Goal: Information Seeking & Learning: Learn about a topic

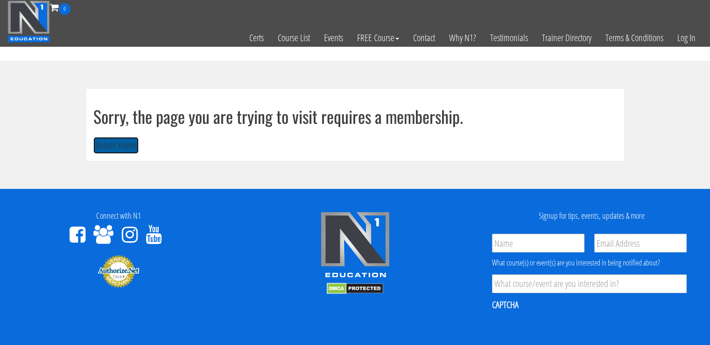
click at [127, 148] on button "Return Home" at bounding box center [115, 145] width 45 height 17
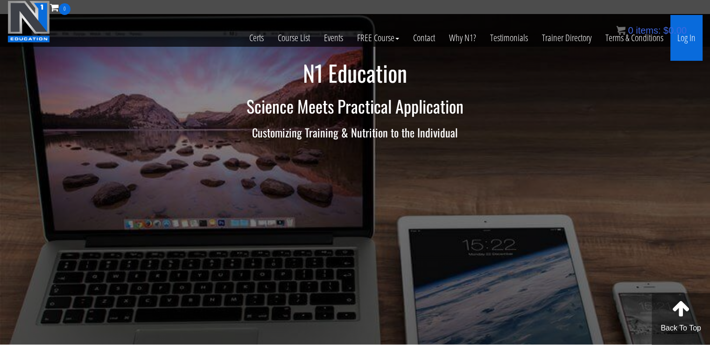
click at [693, 51] on link "Log In" at bounding box center [687, 38] width 32 height 46
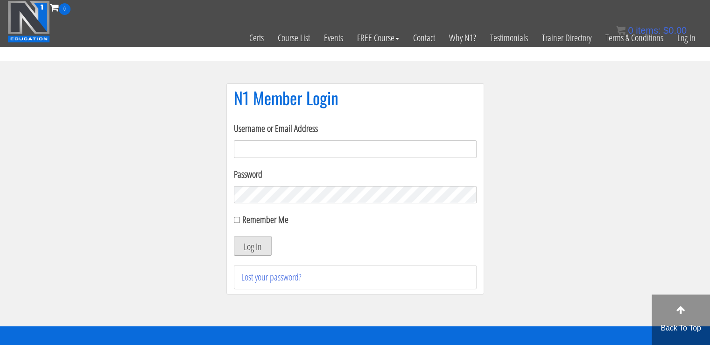
type input "masampavlovic06@gmail.com"
click at [256, 253] on button "Log In" at bounding box center [253, 246] width 38 height 20
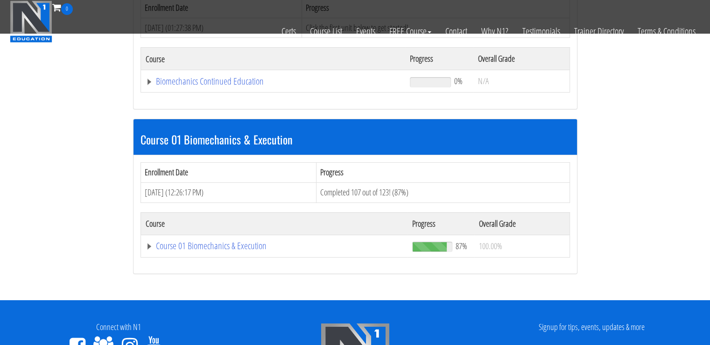
scroll to position [185, 0]
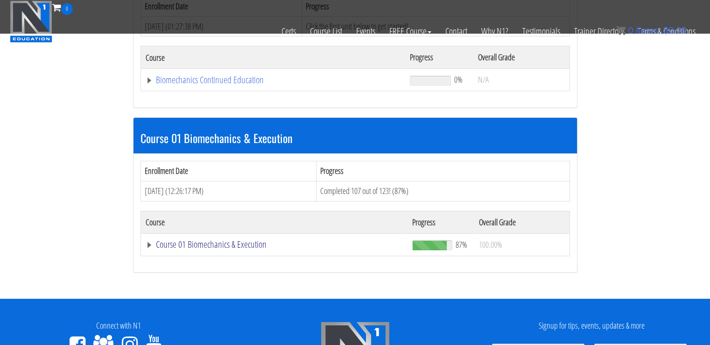
click at [235, 240] on link "Course 01 Biomechanics & Execution" at bounding box center [275, 244] width 258 height 9
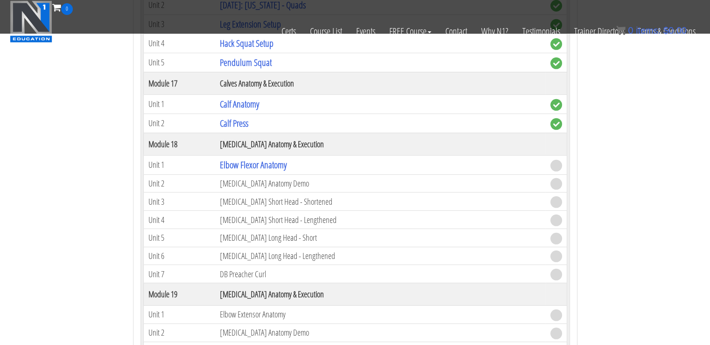
scroll to position [2764, 0]
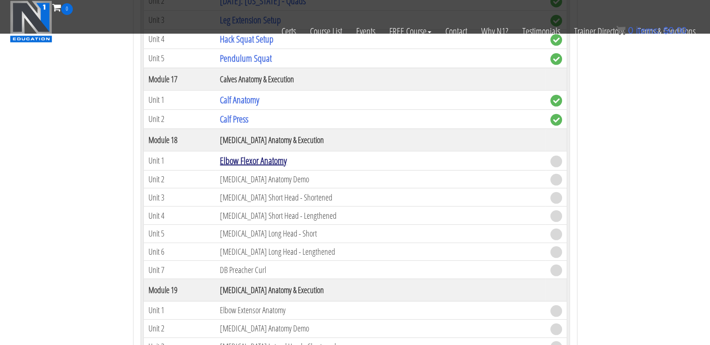
click at [263, 154] on link "Elbow Flexor Anatomy" at bounding box center [253, 160] width 67 height 13
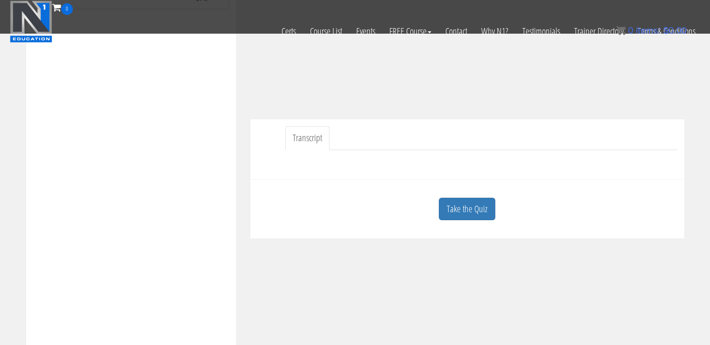
scroll to position [214, 0]
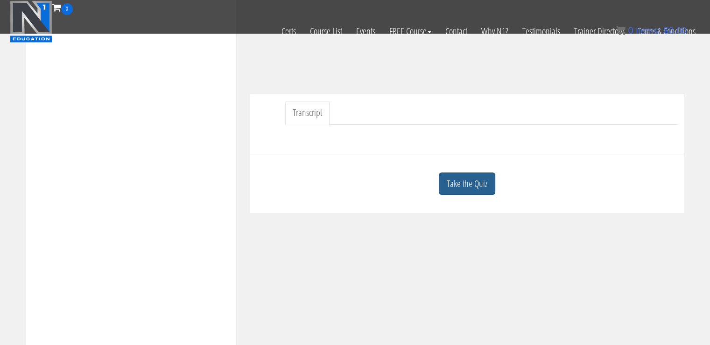
click at [459, 178] on link "Take the Quiz" at bounding box center [467, 183] width 57 height 23
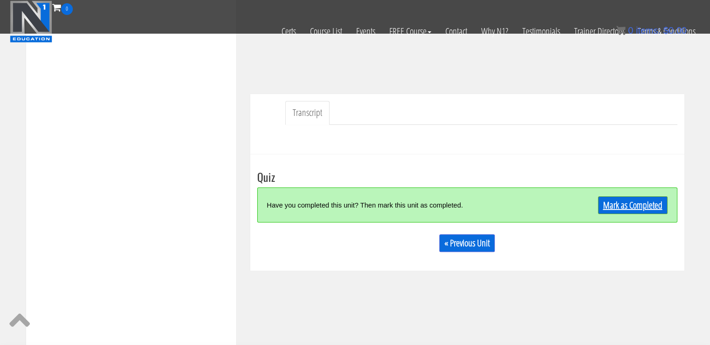
click at [630, 206] on link "Mark as Completed" at bounding box center [633, 205] width 70 height 18
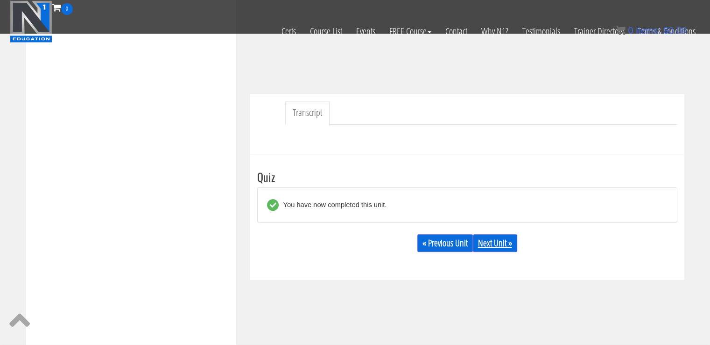
click at [484, 239] on link "Next Unit »" at bounding box center [495, 243] width 44 height 18
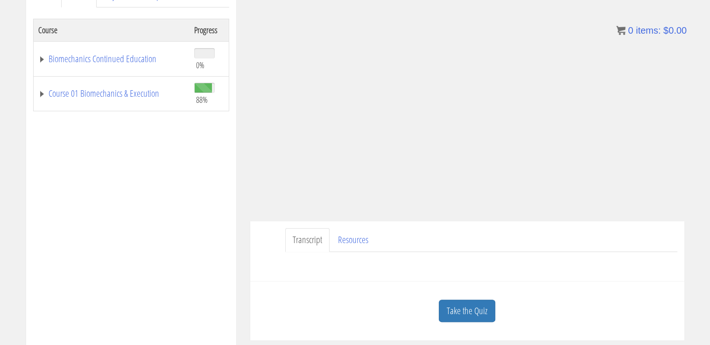
scroll to position [177, 0]
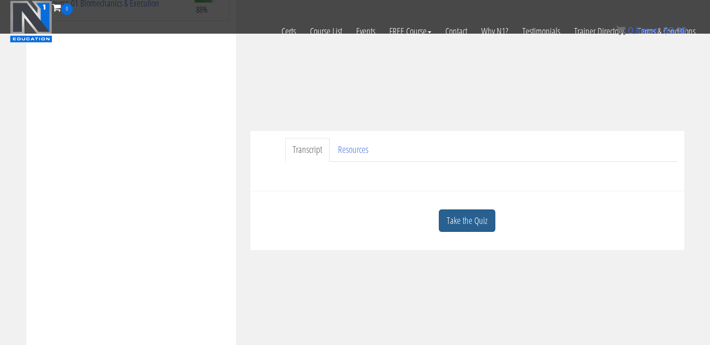
click at [477, 220] on link "Take the Quiz" at bounding box center [467, 220] width 57 height 23
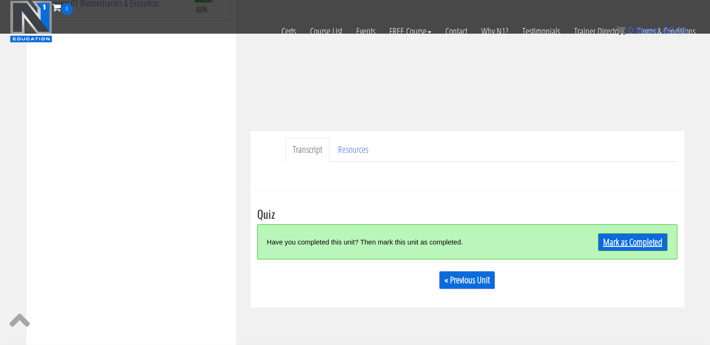
click at [619, 237] on link "Mark as Completed" at bounding box center [633, 242] width 70 height 18
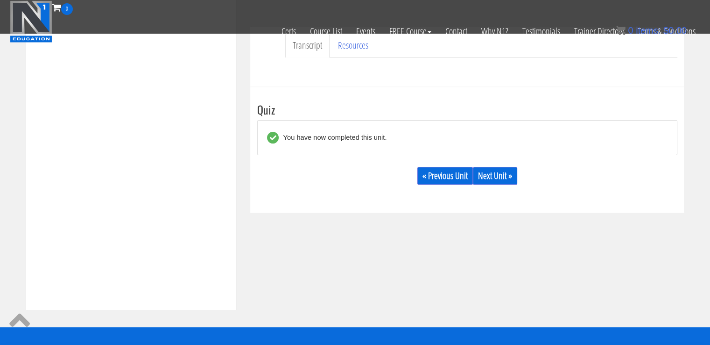
scroll to position [283, 0]
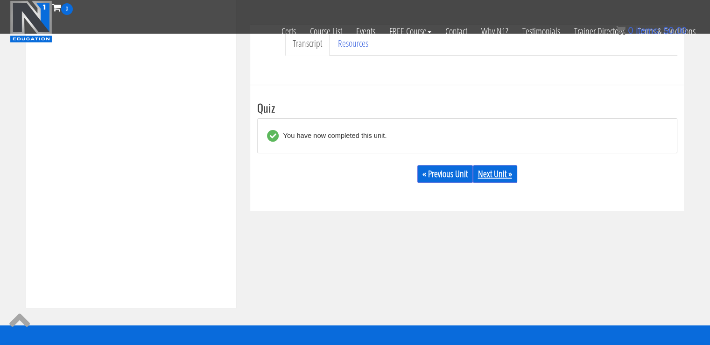
click at [506, 172] on link "Next Unit »" at bounding box center [495, 174] width 44 height 18
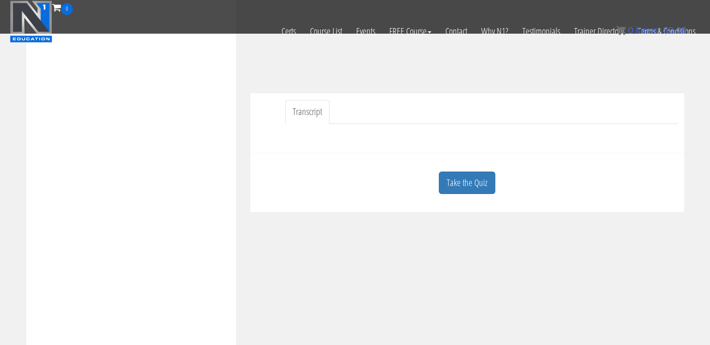
scroll to position [216, 0]
click at [474, 180] on link "Take the Quiz" at bounding box center [467, 181] width 57 height 23
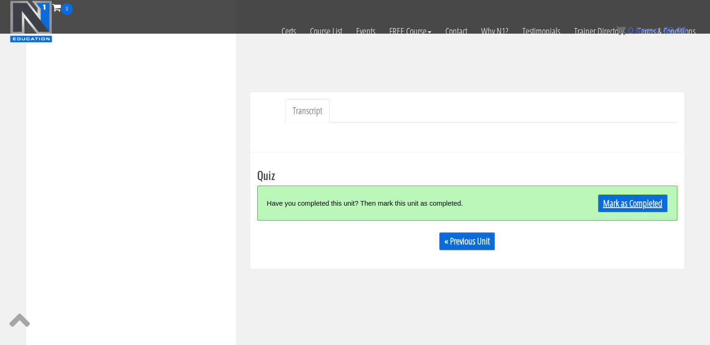
click at [658, 200] on link "Mark as Completed" at bounding box center [633, 203] width 70 height 18
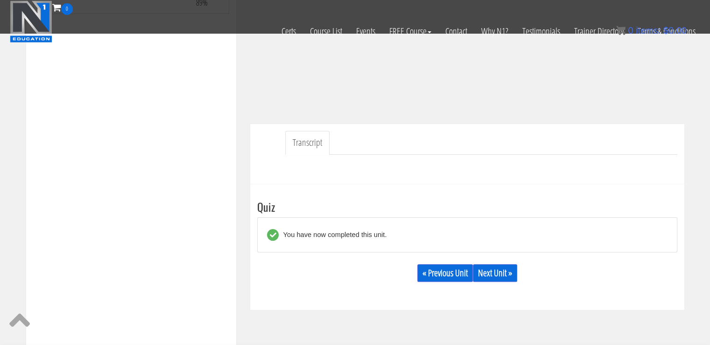
scroll to position [187, 0]
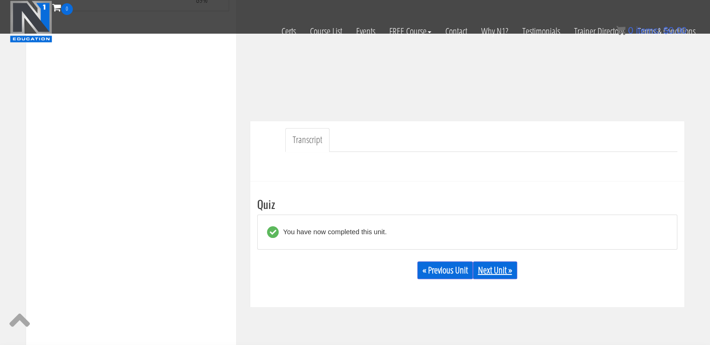
click at [506, 267] on link "Next Unit »" at bounding box center [495, 270] width 44 height 18
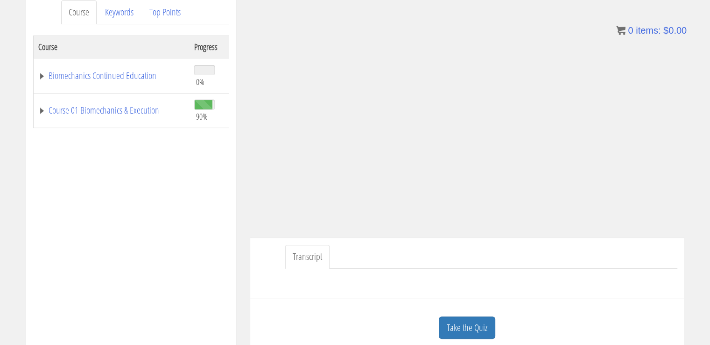
scroll to position [126, 0]
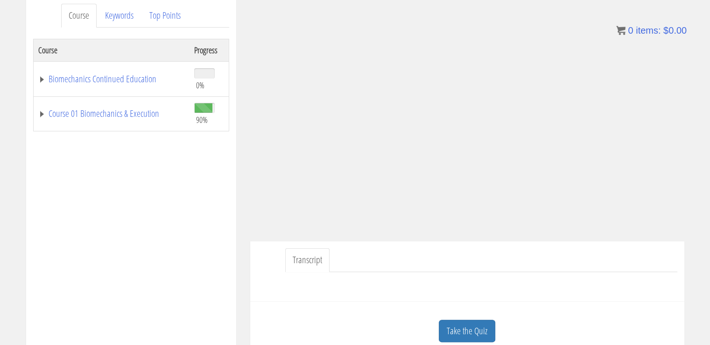
drag, startPoint x: 704, startPoint y: 185, endPoint x: 710, endPoint y: 180, distance: 7.9
click at [710, 180] on html "Skip to content Toggle navigation 0 Certs Course List Events FREE Course Course…" at bounding box center [355, 349] width 710 height 950
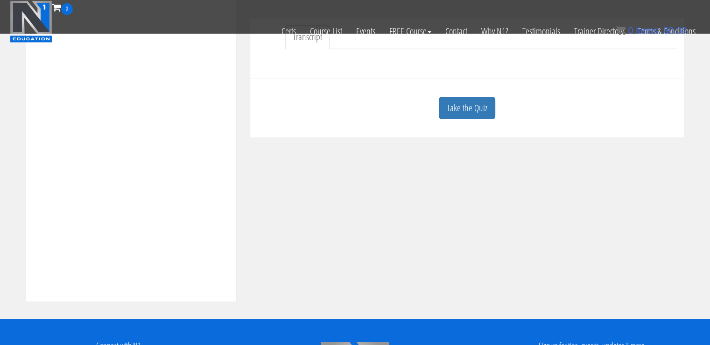
scroll to position [262, 0]
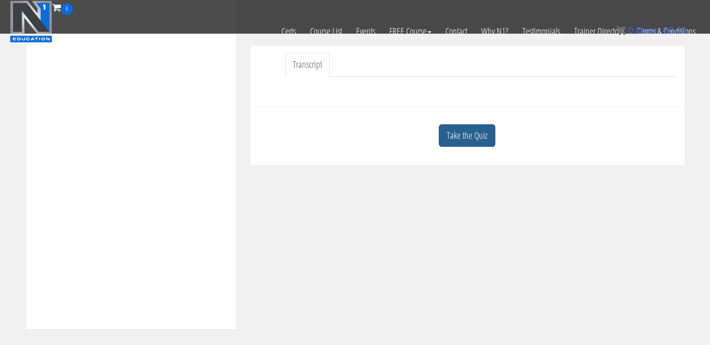
click at [472, 127] on link "Take the Quiz" at bounding box center [467, 135] width 57 height 23
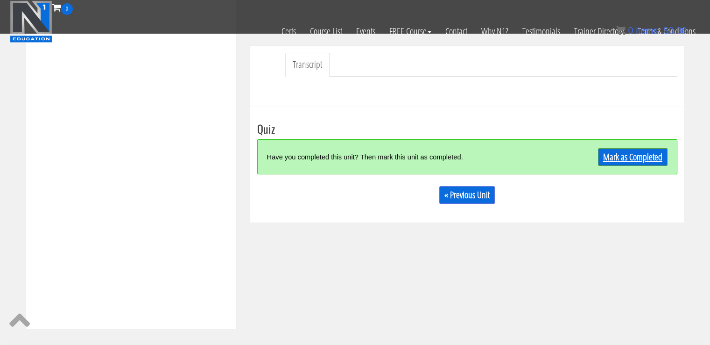
click at [639, 159] on link "Mark as Completed" at bounding box center [633, 157] width 70 height 18
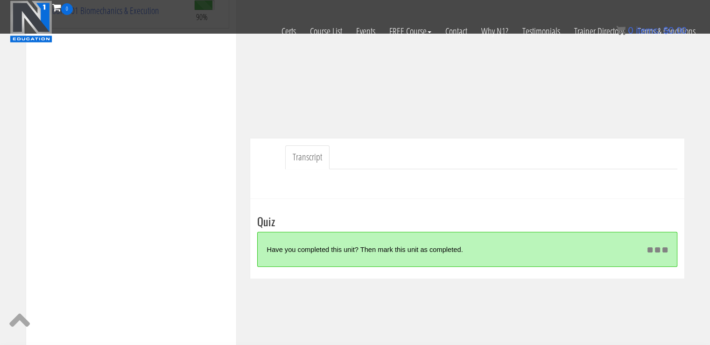
scroll to position [168, 0]
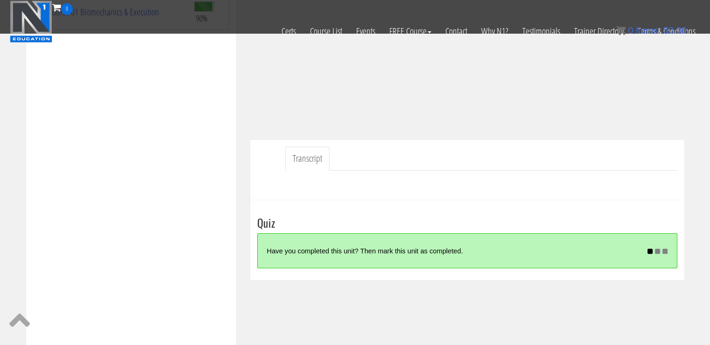
click at [98, 14] on div "0 Certs Course List Events FREE Course Course Preview – Biomechanics Course Pre…" at bounding box center [354, 16] width 695 height 33
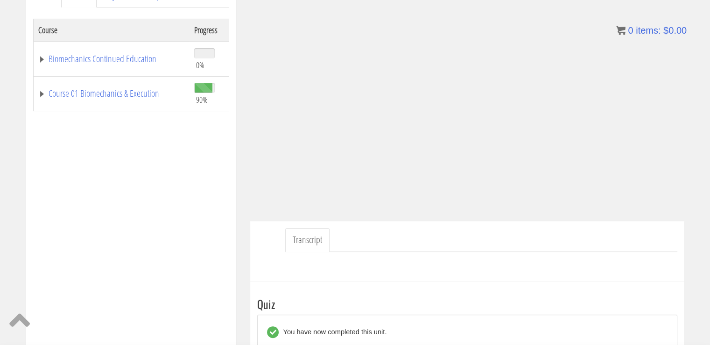
scroll to position [147, 0]
click at [138, 88] on link "Course 01 Biomechanics & Execution" at bounding box center [111, 92] width 147 height 9
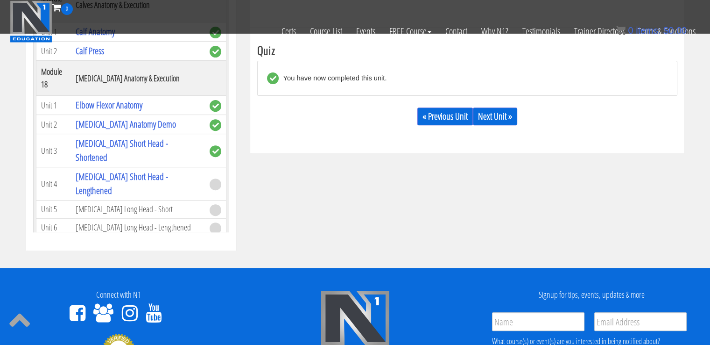
scroll to position [2681, 0]
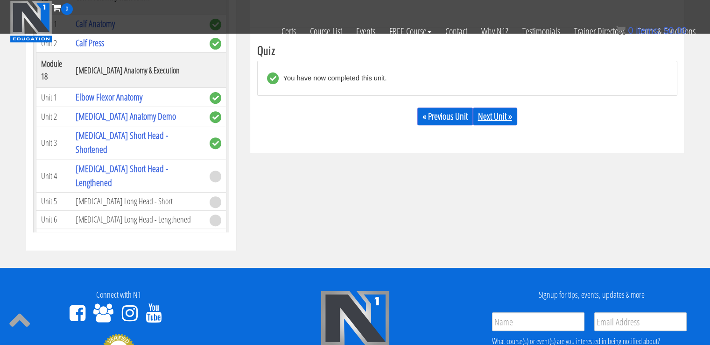
click at [499, 111] on link "Next Unit »" at bounding box center [495, 116] width 44 height 18
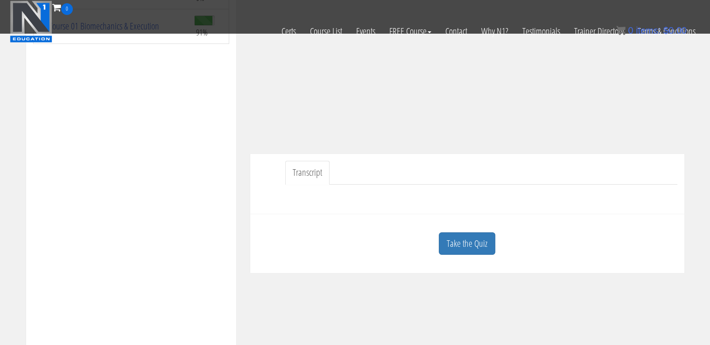
scroll to position [176, 0]
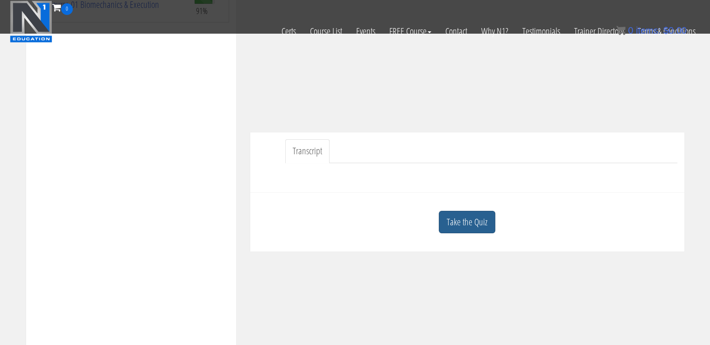
click at [487, 211] on link "Take the Quiz" at bounding box center [467, 222] width 57 height 23
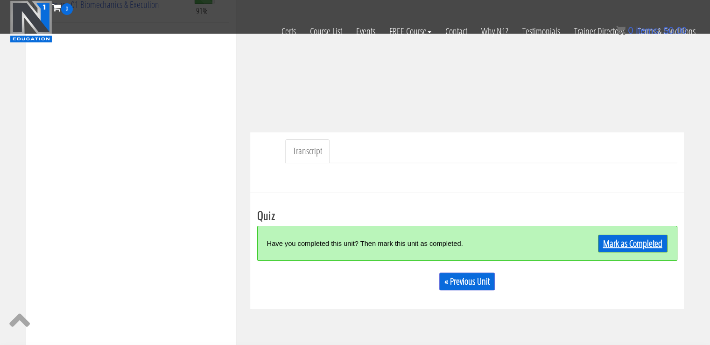
click at [623, 240] on link "Mark as Completed" at bounding box center [633, 243] width 70 height 18
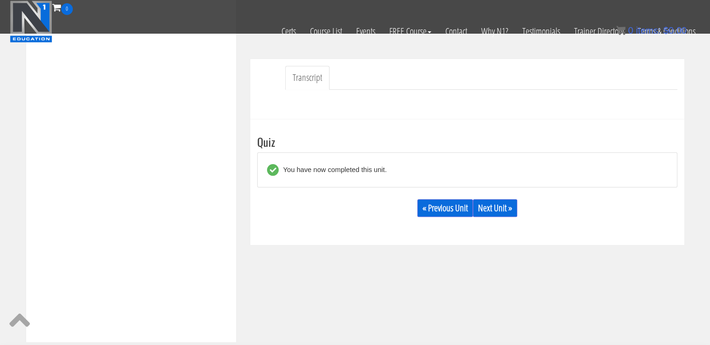
scroll to position [269, 0]
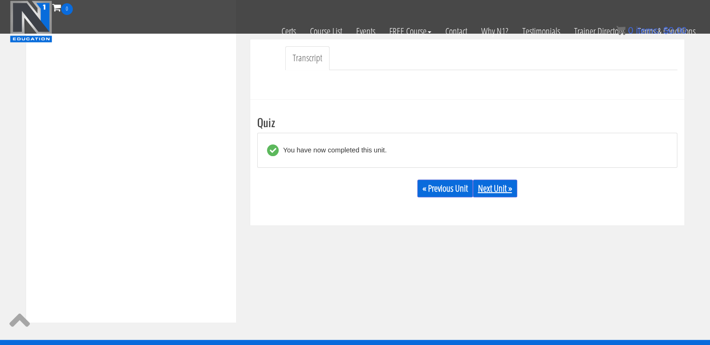
click at [504, 188] on link "Next Unit »" at bounding box center [495, 188] width 44 height 18
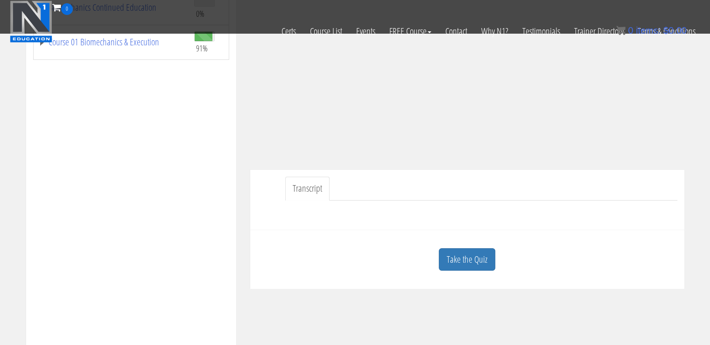
scroll to position [177, 0]
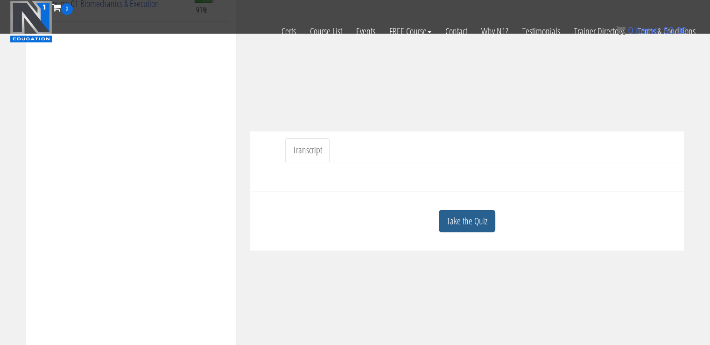
click at [452, 217] on link "Take the Quiz" at bounding box center [467, 221] width 57 height 23
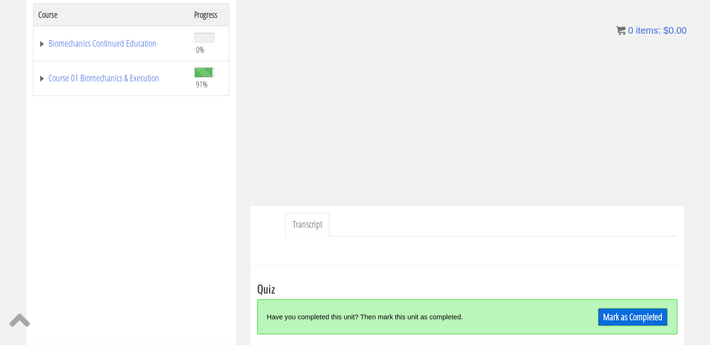
scroll to position [164, 0]
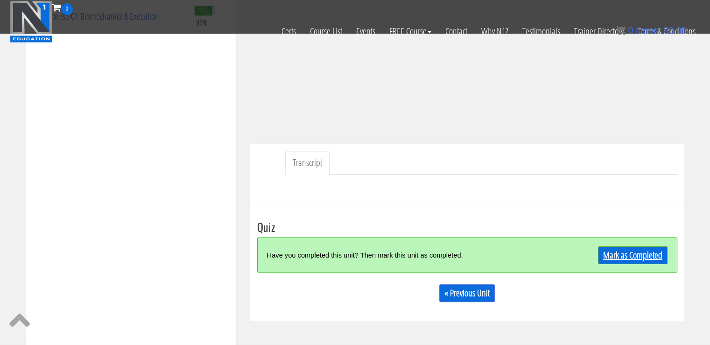
click at [636, 247] on link "Mark as Completed" at bounding box center [633, 255] width 70 height 18
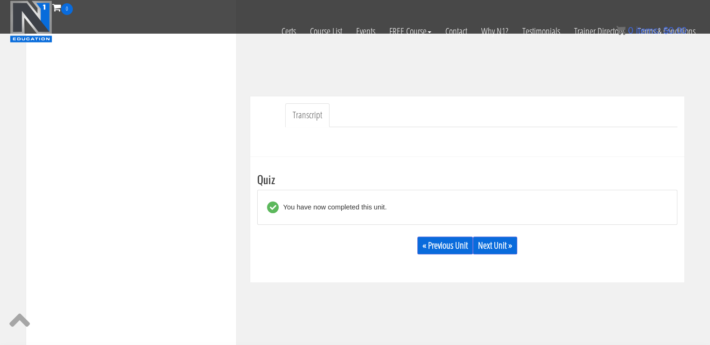
scroll to position [216, 0]
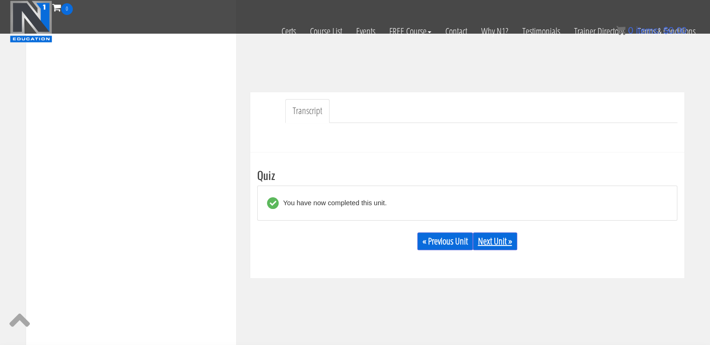
click at [486, 232] on link "Next Unit »" at bounding box center [495, 241] width 44 height 18
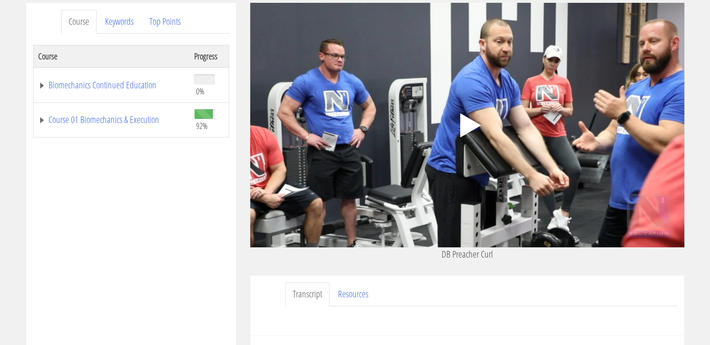
scroll to position [121, 0]
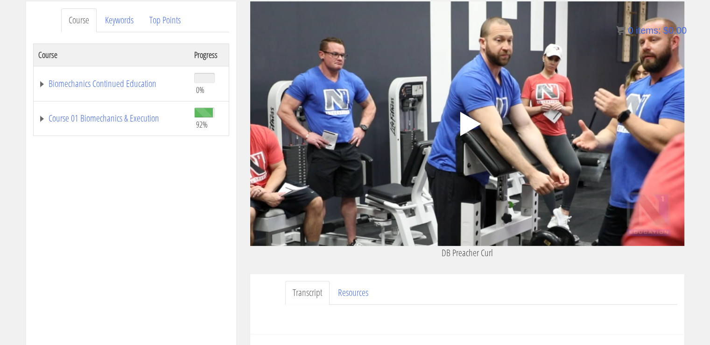
click at [456, 144] on icon ".fp-color-play{opacity:0.65;}.controlbutton{fill:#fff;}" at bounding box center [467, 123] width 59 height 59
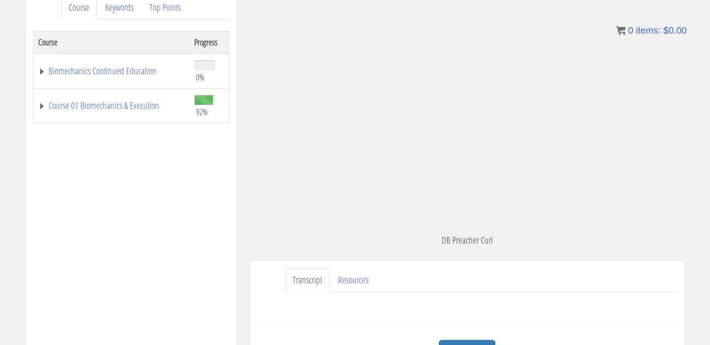
scroll to position [137, 0]
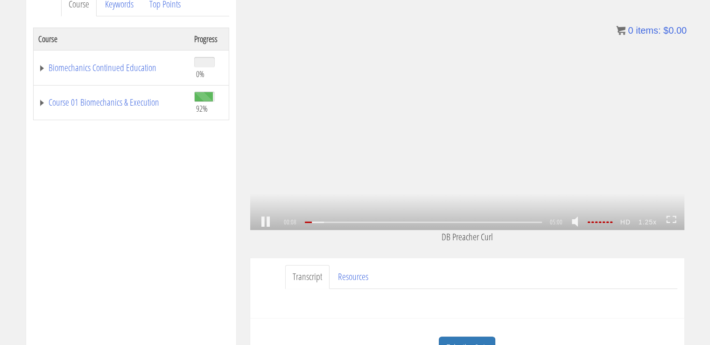
click at [667, 217] on icon at bounding box center [668, 217] width 3 height 2
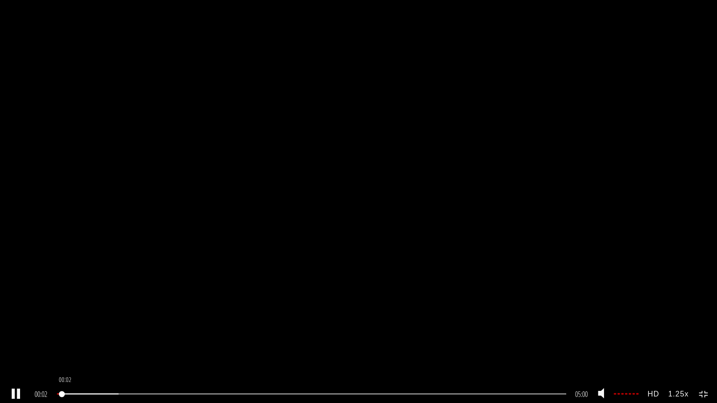
click at [63, 344] on div "00:02" at bounding box center [311, 394] width 509 height 1
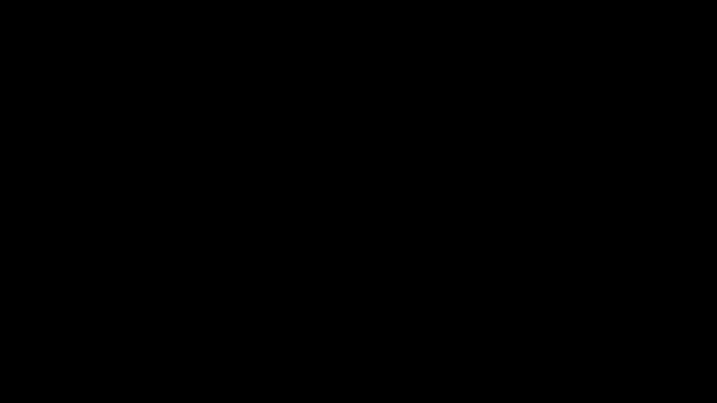
click at [503, 247] on div ".a{fill:#000;opacity:0.65;}.b{fill:#fff;opacity:1.0;} .fp-color-play{opacity:0.…" at bounding box center [358, 201] width 717 height 403
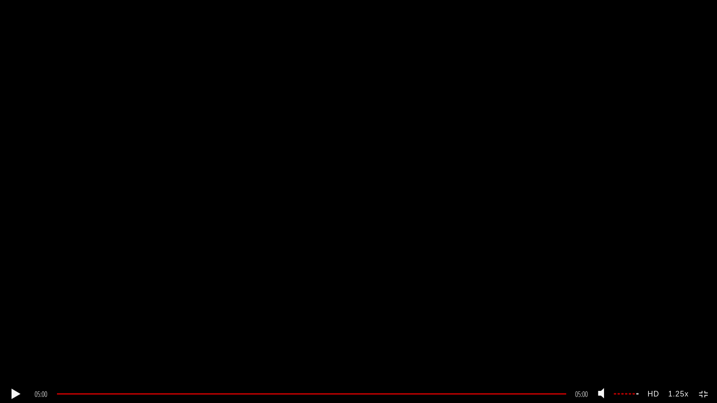
click at [710, 344] on div "05:00 00:07 05:00 00:00 CC HD 1.25x" at bounding box center [358, 395] width 717 height 18
click at [701, 344] on div "05:00 00:07 05:00 00:00 CC HD 1.25x" at bounding box center [358, 395] width 717 height 18
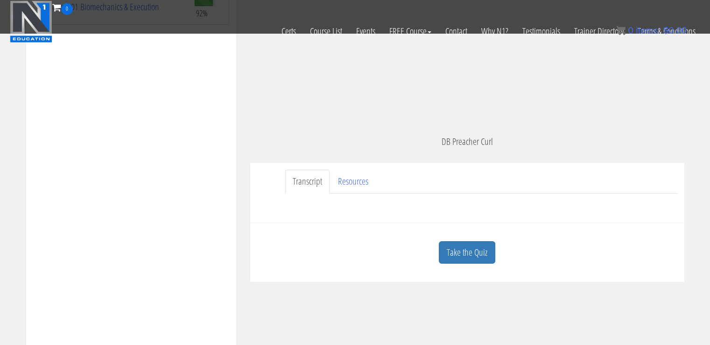
scroll to position [215, 0]
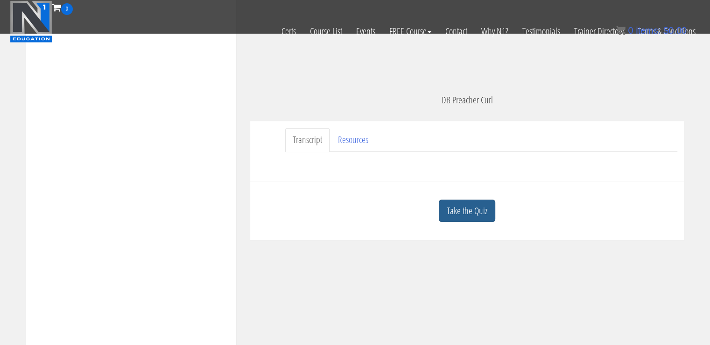
click at [470, 210] on link "Take the Quiz" at bounding box center [467, 210] width 57 height 23
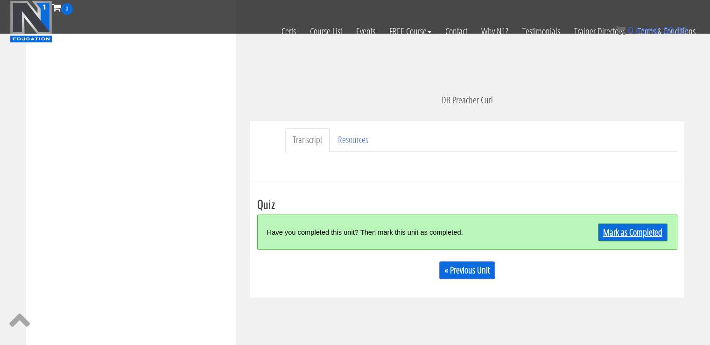
click at [620, 232] on link "Mark as Completed" at bounding box center [633, 232] width 70 height 18
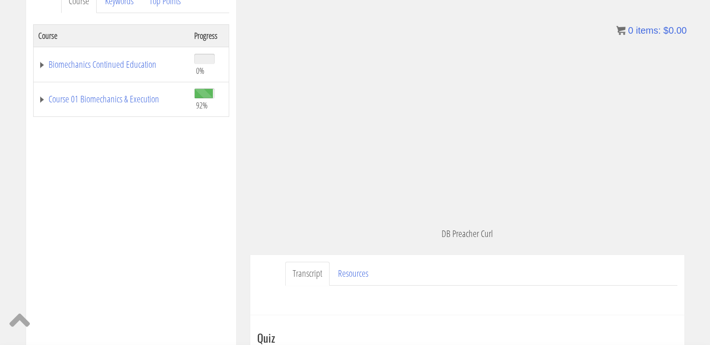
scroll to position [142, 0]
click at [140, 93] on link "Course 01 Biomechanics & Execution" at bounding box center [111, 97] width 147 height 9
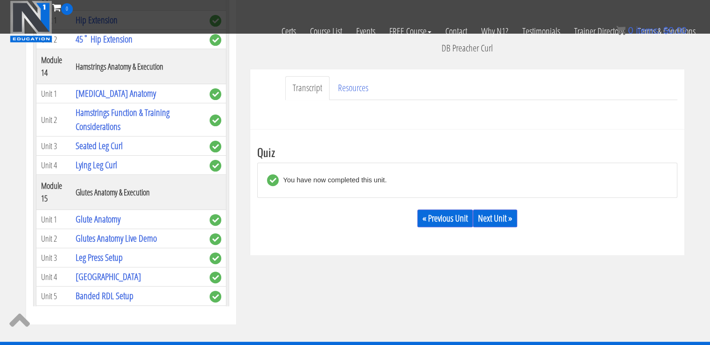
scroll to position [2809, 0]
